Goal: Information Seeking & Learning: Learn about a topic

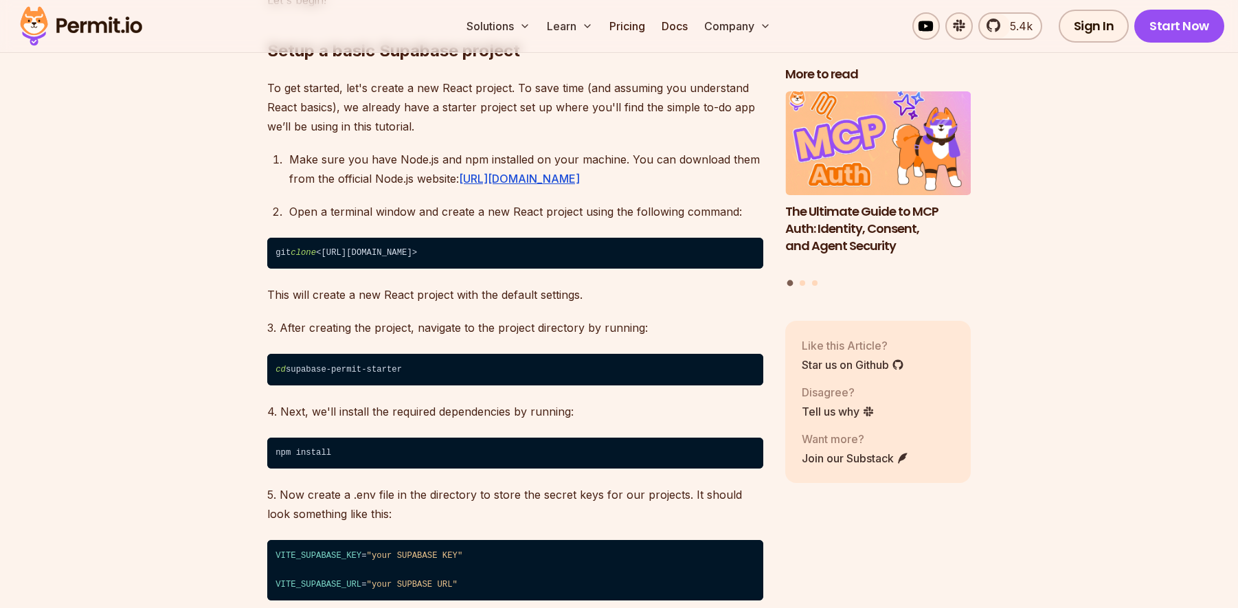
scroll to position [1237, 0]
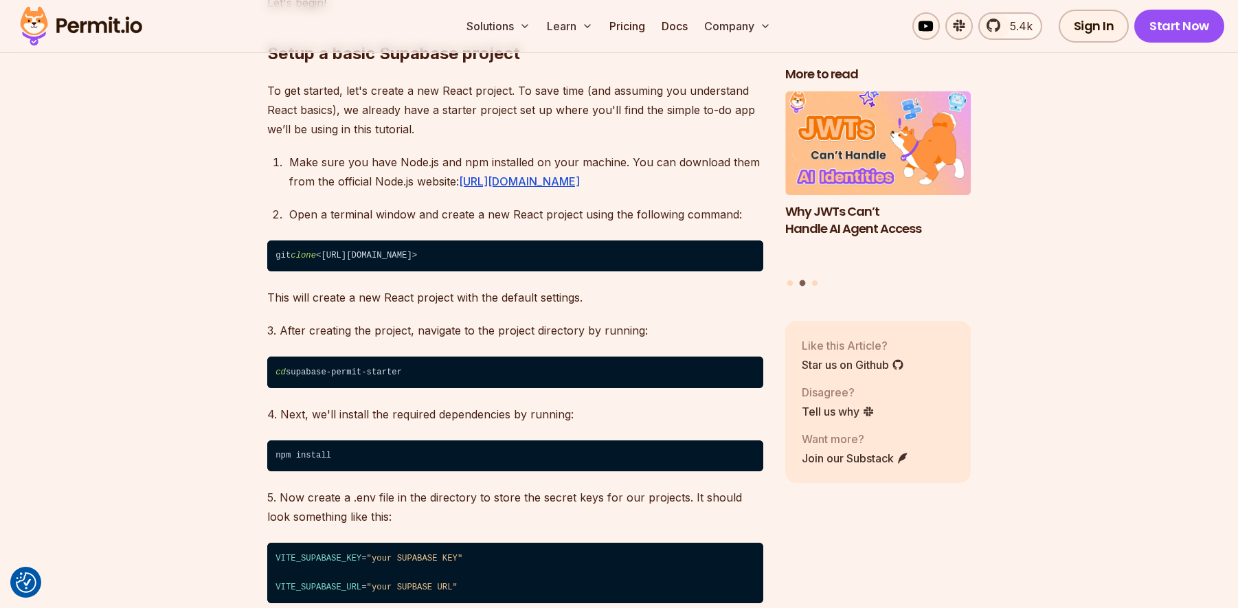
drag, startPoint x: 327, startPoint y: 237, endPoint x: 562, endPoint y: 237, distance: 235.0
click at [562, 240] on code "git clone <[URL][DOMAIN_NAME]>" at bounding box center [515, 256] width 496 height 32
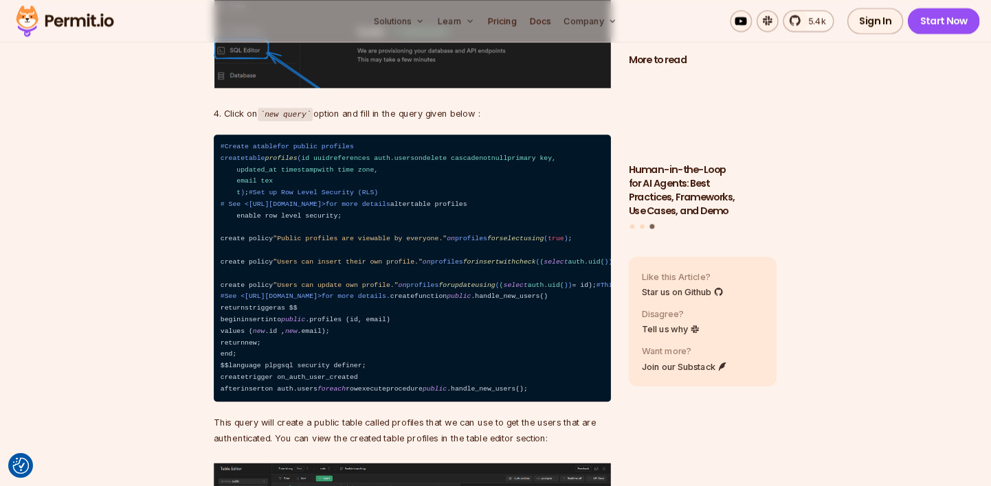
scroll to position [2611, 0]
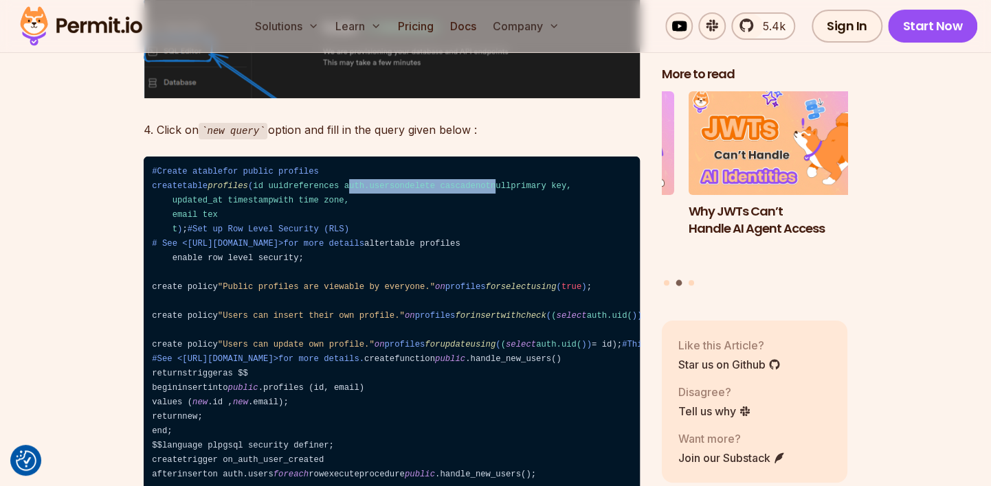
drag, startPoint x: 248, startPoint y: 181, endPoint x: 381, endPoint y: 181, distance: 132.6
click at [381, 181] on span "id uuidreferences auth.usersondelete cascadenotnullprimary key, updated_at time…" at bounding box center [361, 207] width 419 height 53
click at [217, 196] on span "id uuidreferences auth.usersondelete cascadenotnullprimary key, updated_at time…" at bounding box center [361, 207] width 419 height 53
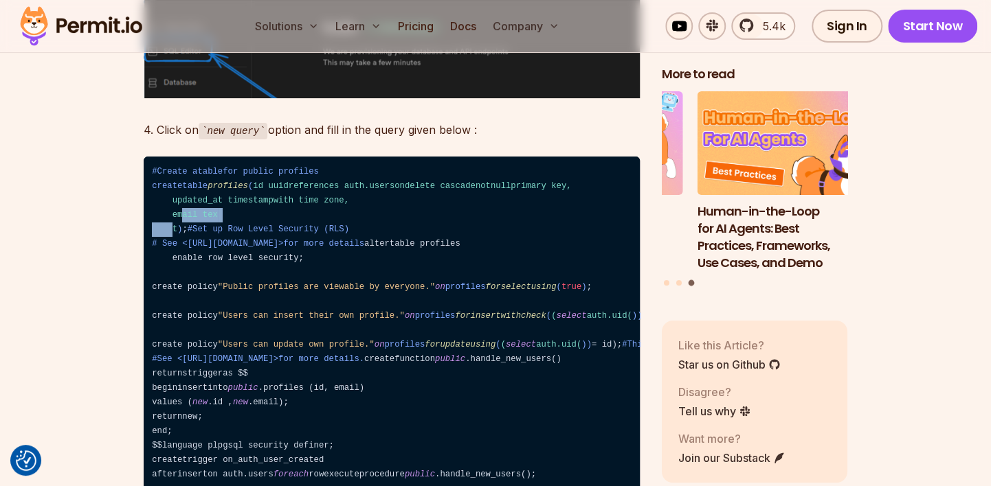
drag, startPoint x: 170, startPoint y: 210, endPoint x: 211, endPoint y: 208, distance: 41.2
click at [211, 208] on span "id uuidreferences auth.usersondelete cascadenotnullprimary key, updated_at time…" at bounding box center [361, 207] width 419 height 53
click at [194, 182] on span "id uuidreferences auth.usersondelete cascadenotnullprimary key, updated_at time…" at bounding box center [361, 207] width 419 height 53
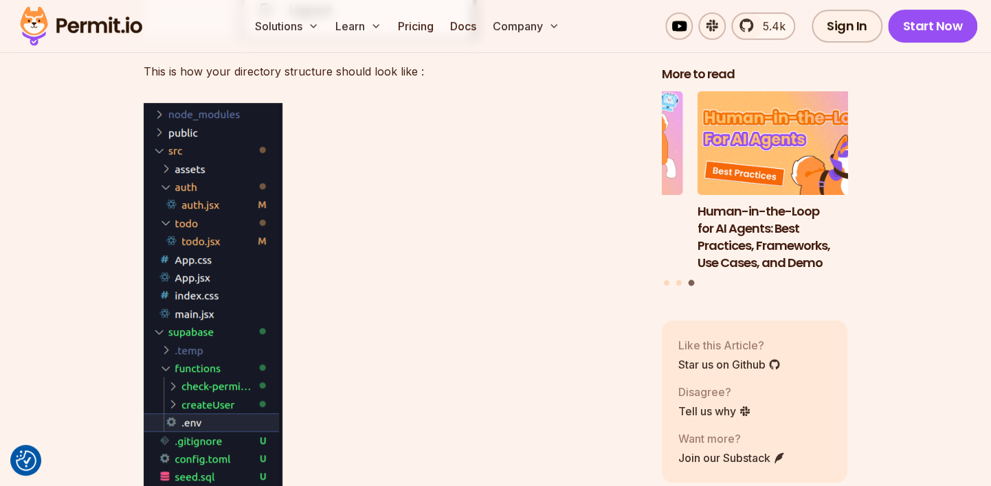
scroll to position [12615, 0]
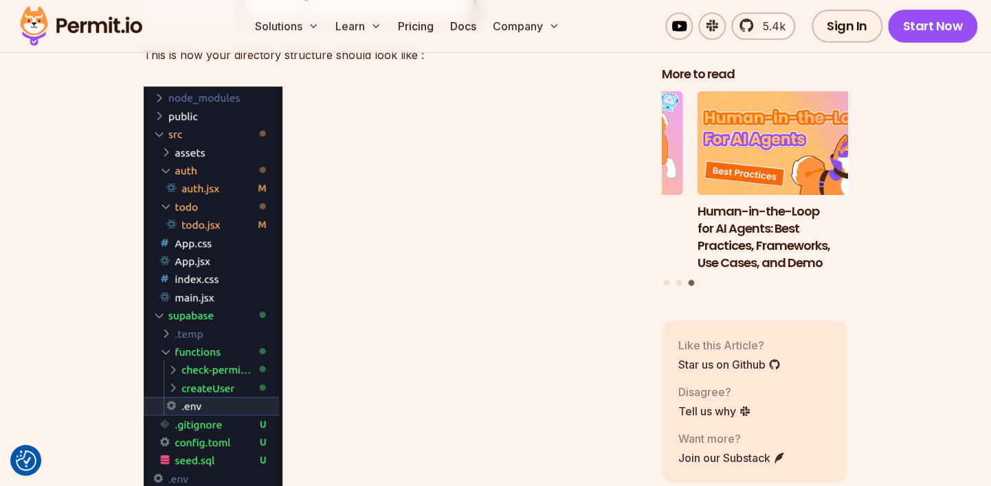
click at [117, 23] on img at bounding box center [81, 26] width 135 height 47
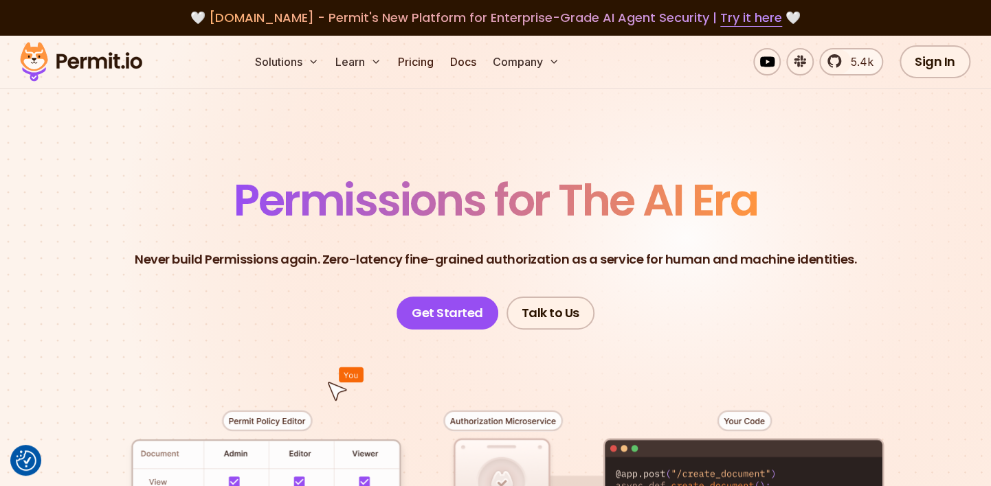
click at [316, 261] on p "Never build Permissions again. Zero-latency fine-grained authorization as a ser…" at bounding box center [495, 259] width 721 height 19
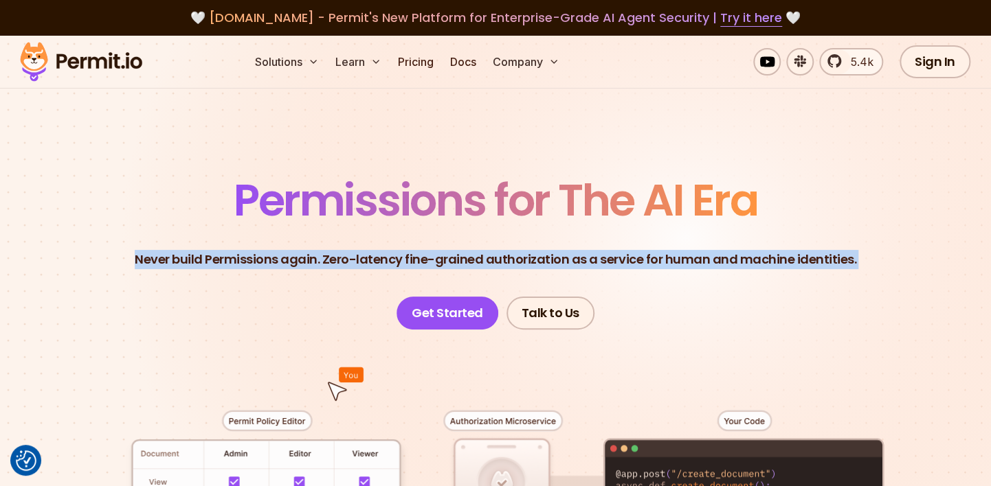
click at [316, 261] on p "Never build Permissions again. Zero-latency fine-grained authorization as a ser…" at bounding box center [495, 259] width 721 height 19
click at [307, 269] on div at bounding box center [307, 269] width 0 height 0
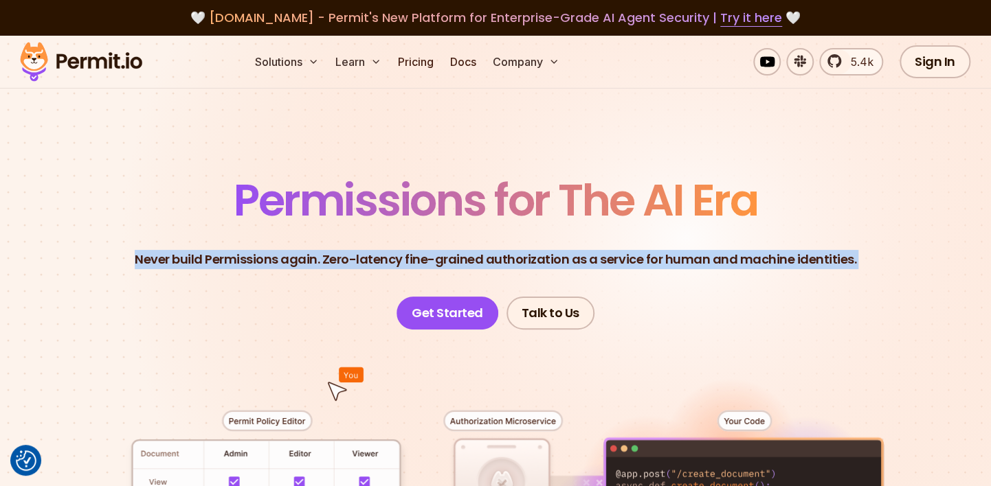
click at [313, 280] on header "Permissions for The AI Era Never build Permissions again. Zero-latency fine-gra…" at bounding box center [495, 254] width 925 height 151
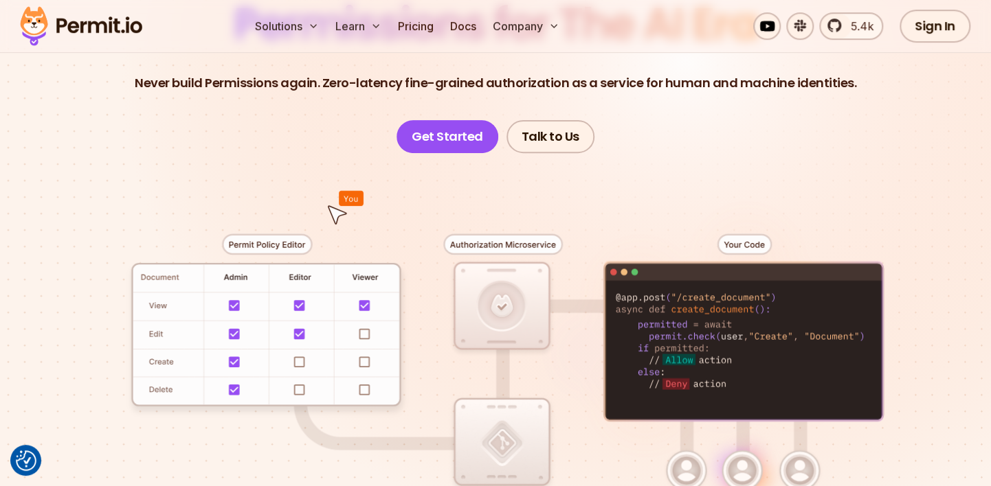
scroll to position [220, 0]
